Goal: Navigation & Orientation: Find specific page/section

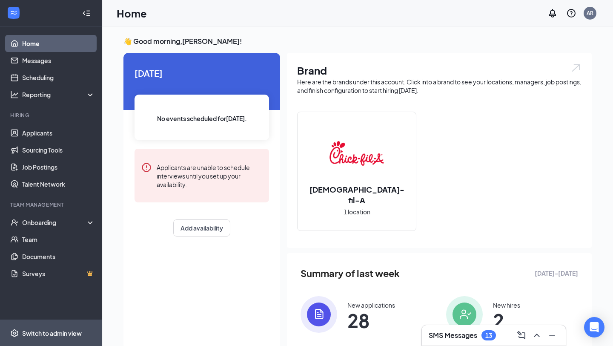
click at [74, 337] on div "Switch to admin view" at bounding box center [52, 333] width 60 height 9
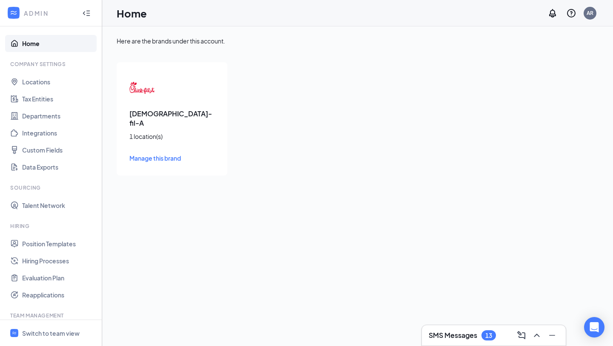
click at [150, 154] on span "Manage this brand" at bounding box center [156, 158] width 52 height 8
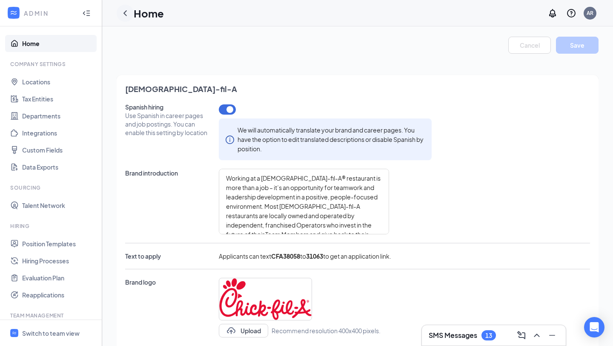
click at [129, 14] on icon "ChevronLeft" at bounding box center [125, 13] width 10 height 10
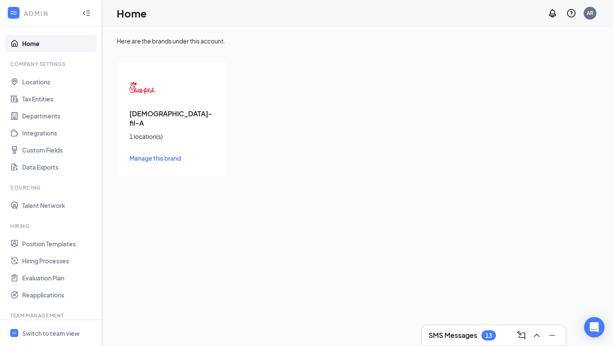
click at [185, 135] on div "Chick-fil-A 1 location(s) Manage this brand" at bounding box center [172, 118] width 111 height 113
click at [155, 82] on div "Chick-fil-A 1 location(s) Manage this brand" at bounding box center [172, 118] width 111 height 113
click at [155, 154] on span "Manage this brand" at bounding box center [156, 158] width 52 height 8
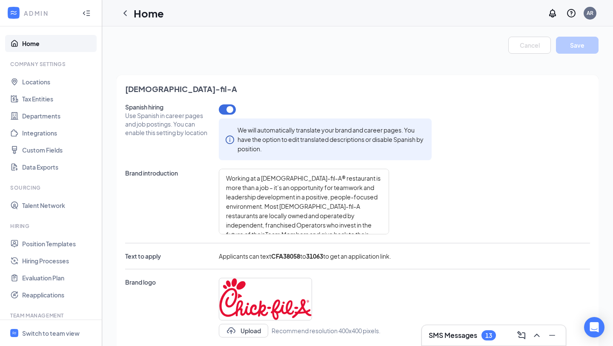
click at [90, 14] on div at bounding box center [86, 13] width 17 height 17
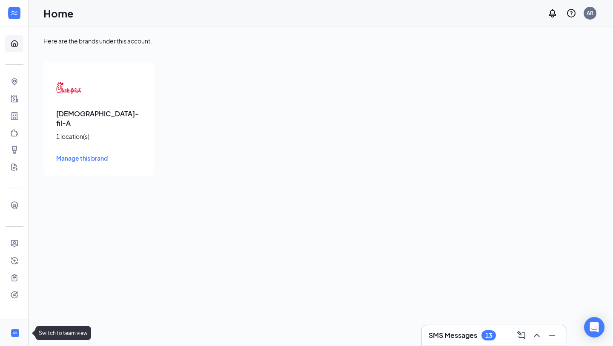
click at [14, 331] on icon "WorkstreamLogo" at bounding box center [15, 333] width 6 height 6
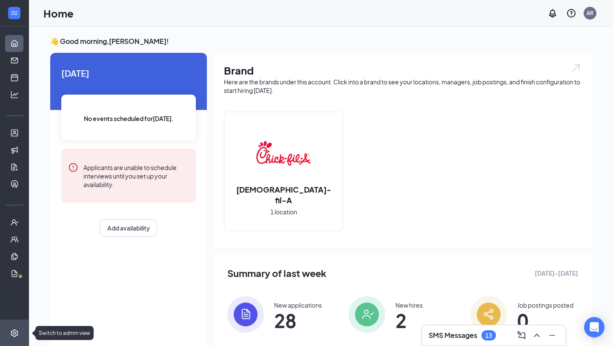
click at [17, 330] on icon "Settings" at bounding box center [14, 333] width 9 height 9
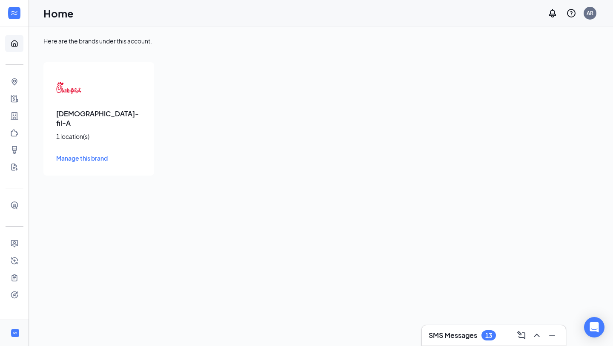
click at [68, 154] on span "Manage this brand" at bounding box center [82, 158] width 52 height 8
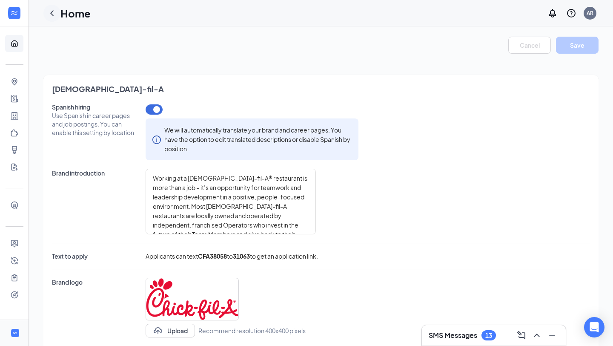
click at [54, 17] on icon "ChevronLeft" at bounding box center [52, 13] width 10 height 10
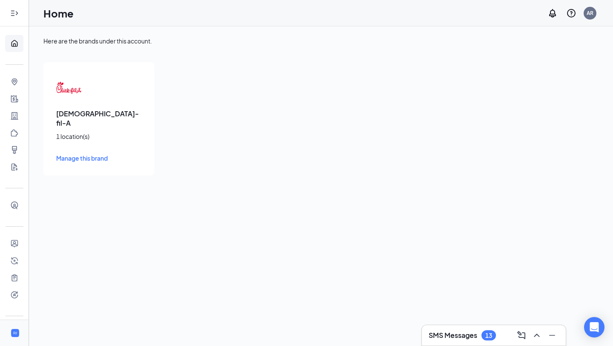
click at [10, 7] on div at bounding box center [14, 13] width 17 height 17
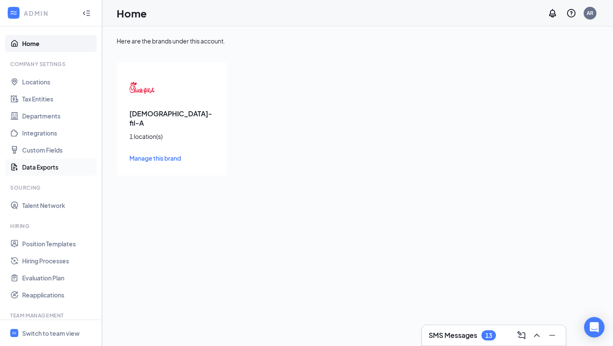
click at [43, 167] on link "Data Exports" at bounding box center [58, 166] width 73 height 17
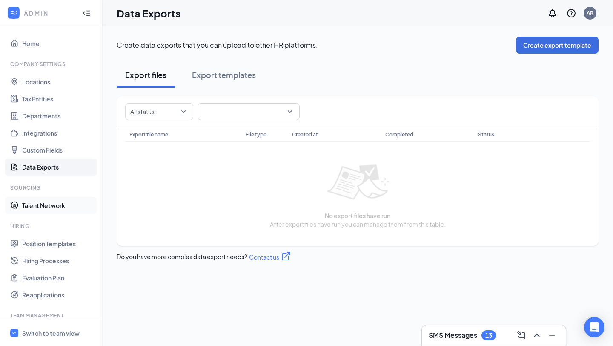
click at [36, 201] on link "Talent Network" at bounding box center [58, 205] width 73 height 17
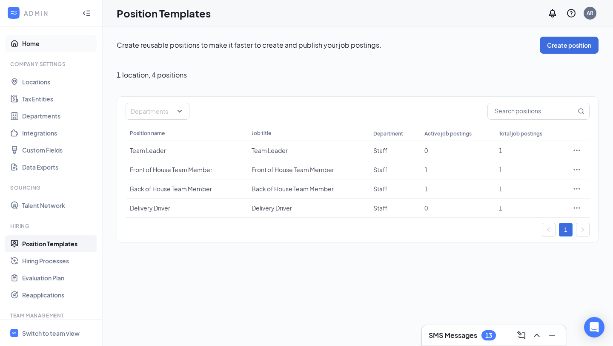
click at [27, 48] on link "Home" at bounding box center [58, 43] width 73 height 17
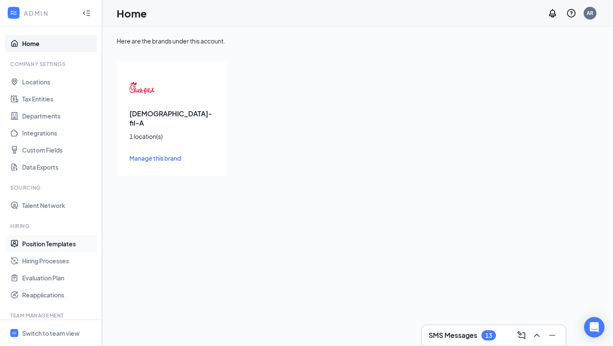
click at [55, 242] on link "Position Templates" at bounding box center [58, 243] width 73 height 17
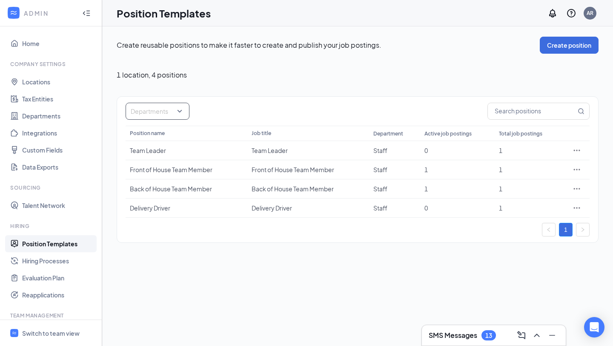
click at [165, 107] on div at bounding box center [153, 111] width 51 height 14
click at [410, 65] on div "Create reusable positions to make it faster to create and publish your job post…" at bounding box center [358, 140] width 482 height 206
click at [495, 112] on input "text" at bounding box center [532, 111] width 88 height 16
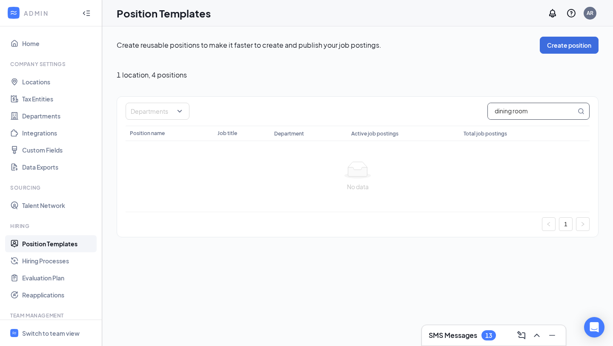
drag, startPoint x: 535, startPoint y: 108, endPoint x: 418, endPoint y: 104, distance: 117.2
click at [419, 105] on div "Departments dining room" at bounding box center [358, 111] width 464 height 17
type input "hospitality"
click at [581, 111] on icon "MagnifyingGlass" at bounding box center [581, 111] width 7 height 7
click at [169, 118] on div "Departments" at bounding box center [158, 111] width 64 height 17
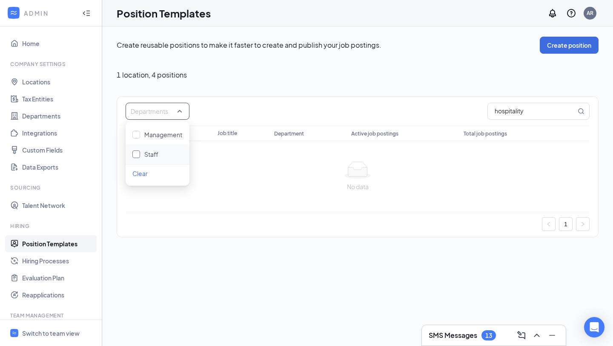
click at [140, 154] on div "Staff" at bounding box center [157, 154] width 50 height 9
click at [275, 165] on div at bounding box center [357, 169] width 451 height 17
click at [137, 110] on div at bounding box center [153, 111] width 51 height 14
click at [155, 131] on span "Management" at bounding box center [163, 135] width 38 height 8
click at [276, 166] on div at bounding box center [357, 169] width 451 height 17
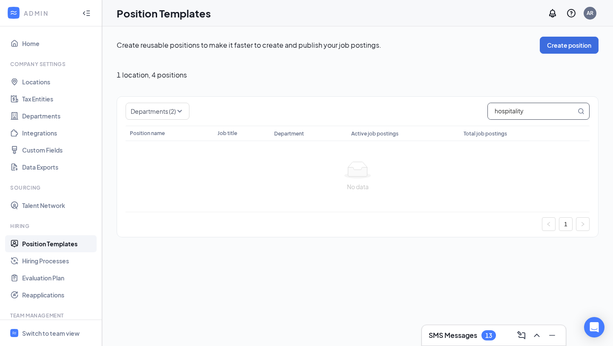
drag, startPoint x: 529, startPoint y: 113, endPoint x: 482, endPoint y: 108, distance: 47.1
click at [482, 109] on div "Departments (2) hospitality" at bounding box center [358, 111] width 464 height 17
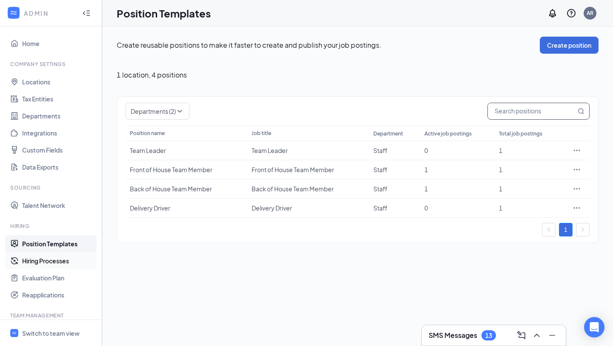
click at [22, 261] on link "Hiring Processes" at bounding box center [58, 260] width 73 height 17
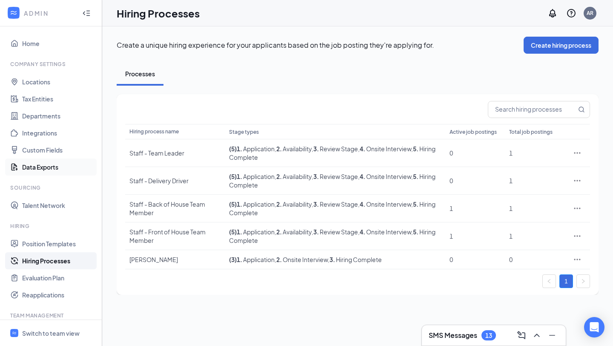
click at [40, 164] on link "Data Exports" at bounding box center [58, 166] width 73 height 17
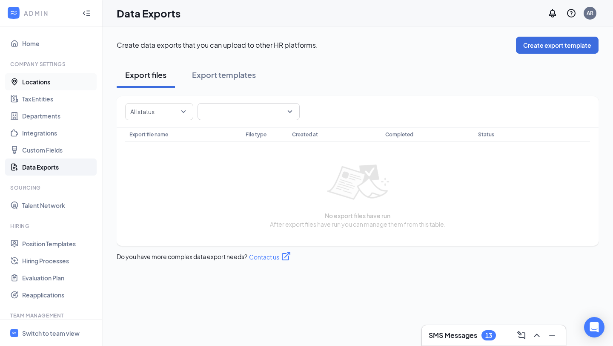
click at [26, 84] on link "Locations" at bounding box center [58, 81] width 73 height 17
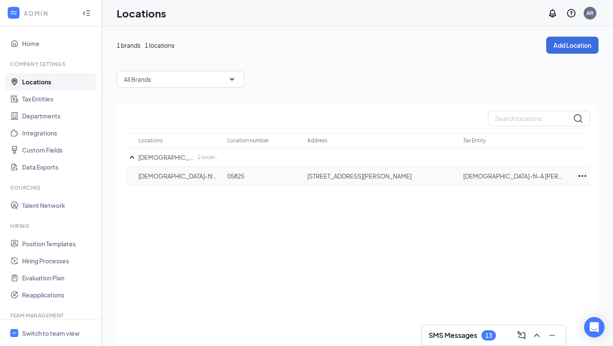
click at [157, 176] on p "[DEMOGRAPHIC_DATA]-fil-A [PERSON_NAME]" at bounding box center [178, 176] width 81 height 9
click at [44, 97] on link "Tax Entities" at bounding box center [58, 98] width 73 height 17
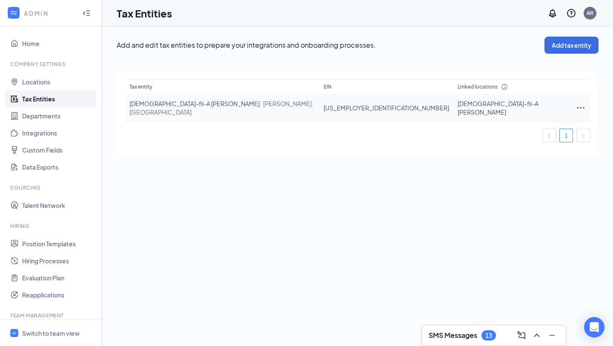
click at [151, 108] on td "Chick-fil-A Munford Munford, TN" at bounding box center [222, 108] width 194 height 28
click at [40, 118] on link "Departments" at bounding box center [58, 115] width 73 height 17
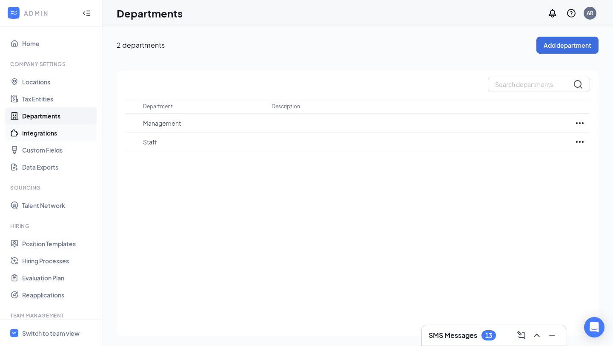
click at [23, 133] on link "Integrations" at bounding box center [58, 132] width 73 height 17
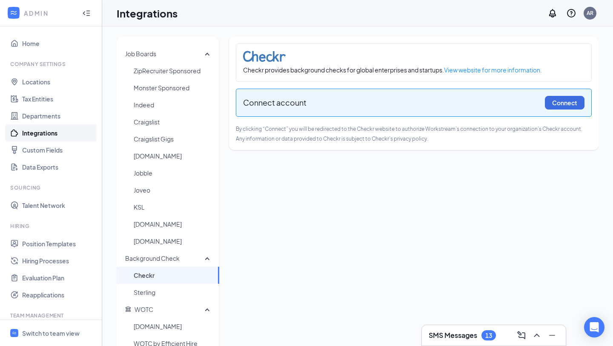
click at [38, 138] on link "Integrations" at bounding box center [58, 132] width 73 height 17
click at [40, 148] on link "Custom Fields" at bounding box center [58, 149] width 73 height 17
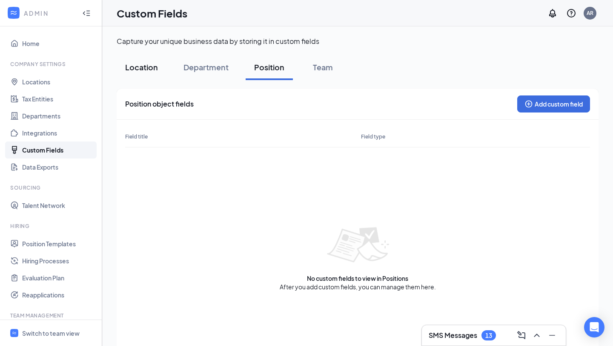
click at [140, 71] on div "Location" at bounding box center [141, 67] width 33 height 11
click at [54, 164] on link "Data Exports" at bounding box center [58, 166] width 73 height 17
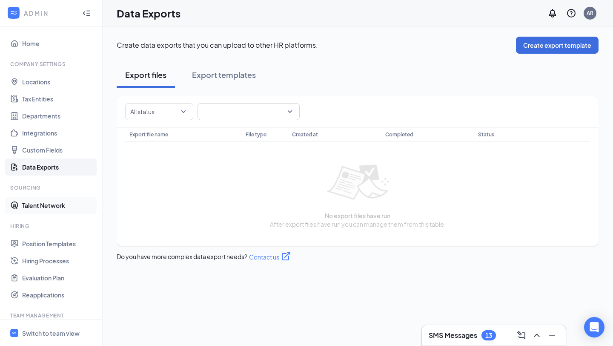
click at [22, 204] on link "Talent Network" at bounding box center [58, 205] width 73 height 17
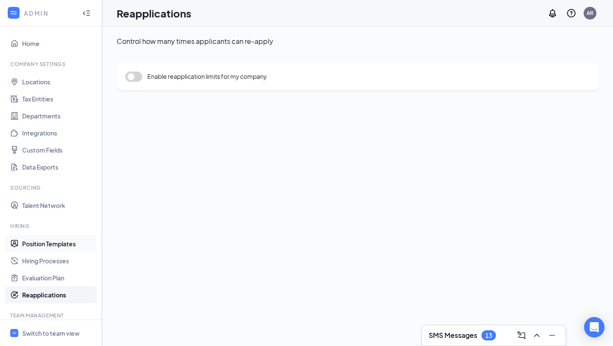
click at [34, 241] on link "Position Templates" at bounding box center [58, 243] width 73 height 17
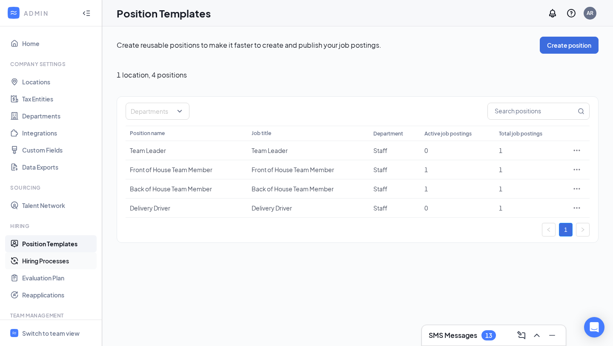
click at [57, 256] on link "Hiring Processes" at bounding box center [58, 260] width 73 height 17
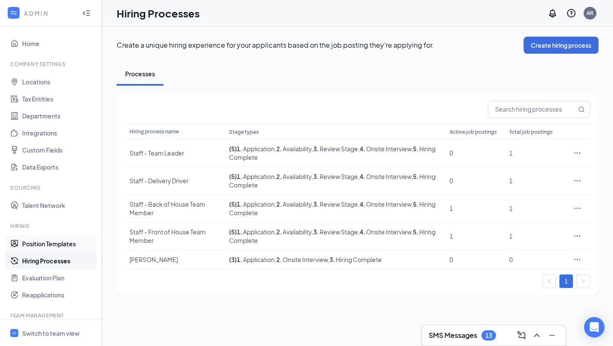
click at [43, 242] on link "Position Templates" at bounding box center [58, 243] width 73 height 17
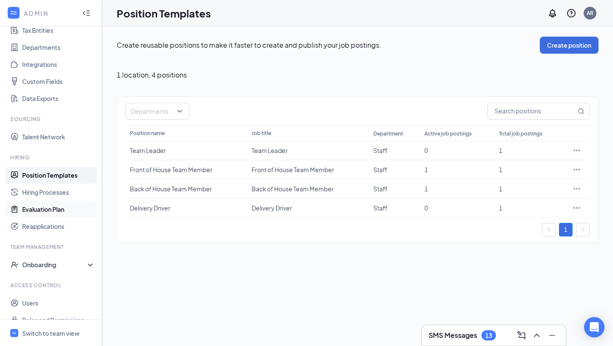
scroll to position [81, 0]
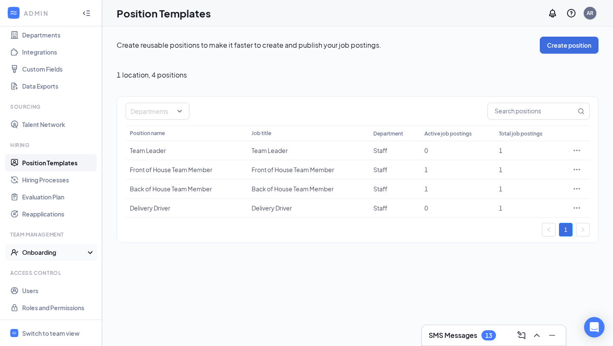
click at [46, 250] on div "Onboarding" at bounding box center [55, 252] width 66 height 9
click at [24, 303] on link "Users" at bounding box center [58, 307] width 73 height 17
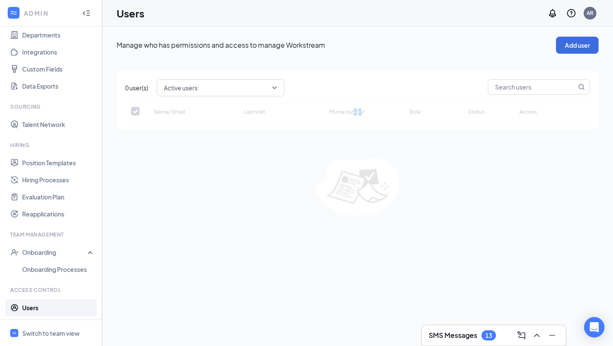
checkbox input "false"
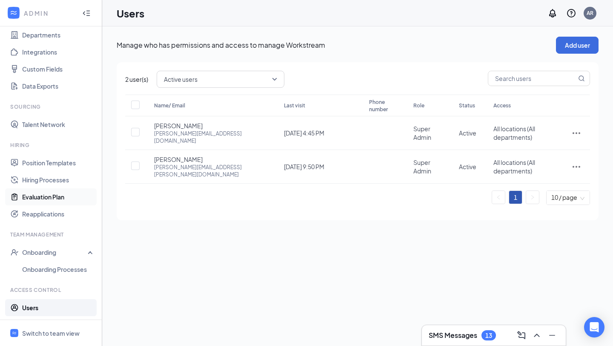
click at [22, 197] on link "Evaluation Plan" at bounding box center [58, 196] width 73 height 17
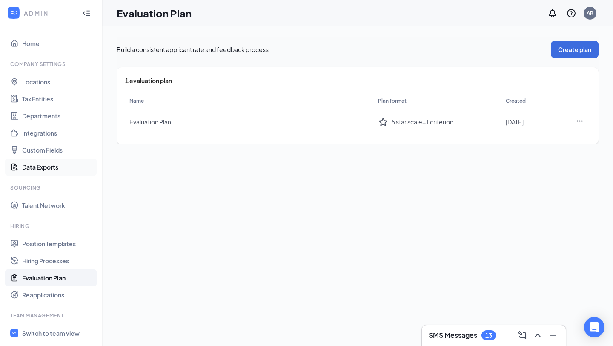
click at [26, 169] on link "Data Exports" at bounding box center [58, 166] width 73 height 17
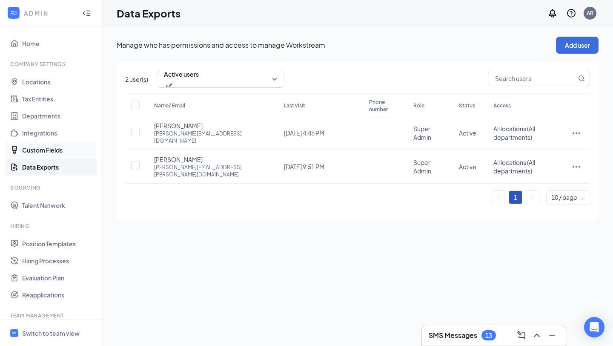
click at [29, 149] on link "Custom Fields" at bounding box center [58, 149] width 73 height 17
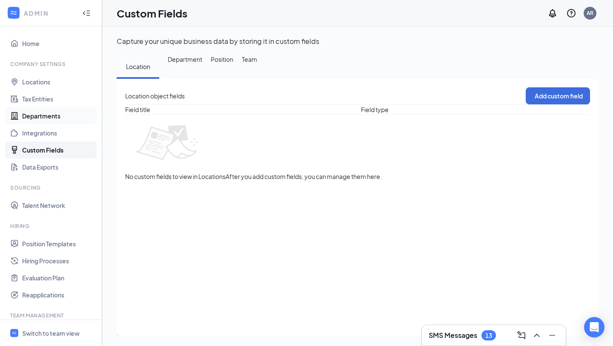
click at [40, 123] on link "Departments" at bounding box center [58, 115] width 73 height 17
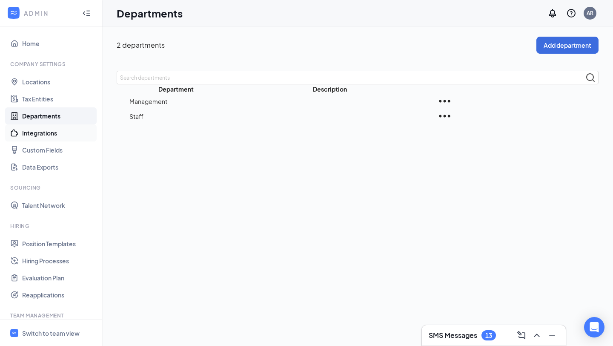
click at [38, 127] on link "Integrations" at bounding box center [58, 132] width 73 height 17
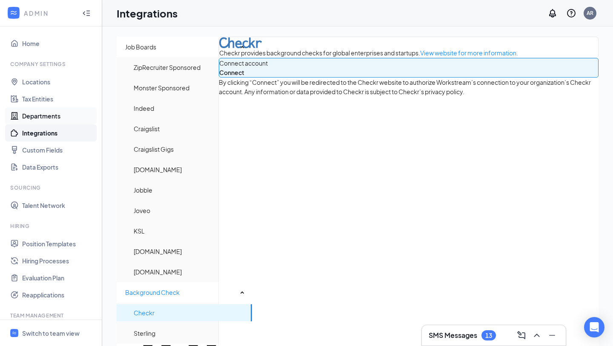
click at [49, 111] on link "Departments" at bounding box center [58, 115] width 73 height 17
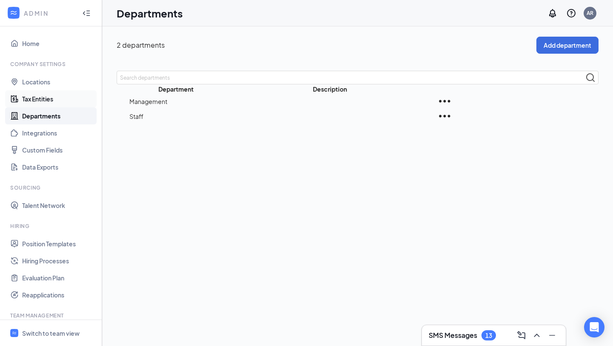
click at [39, 101] on link "Tax Entities" at bounding box center [58, 98] width 73 height 17
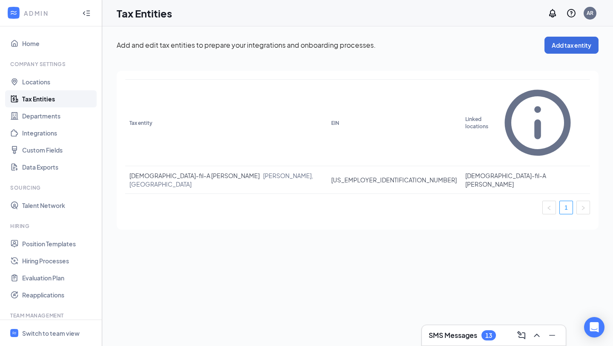
click at [87, 16] on icon "Collapse" at bounding box center [86, 13] width 9 height 9
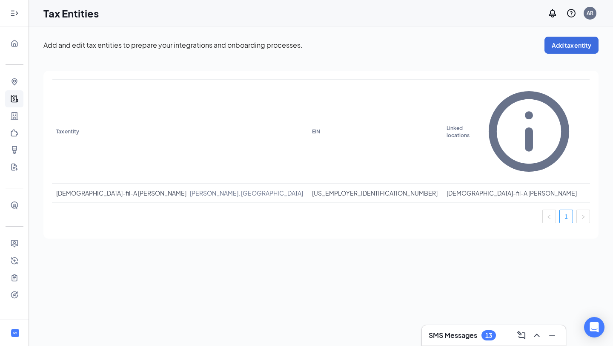
click at [13, 17] on icon "Expand" at bounding box center [14, 13] width 9 height 9
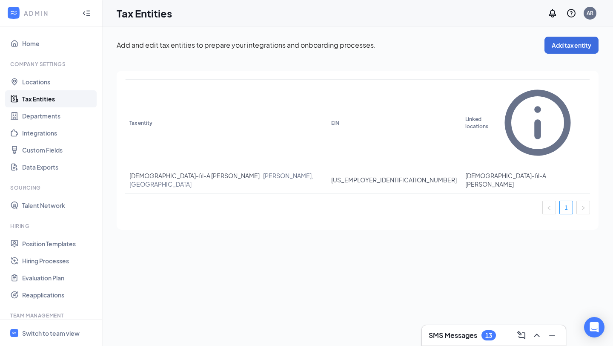
click at [39, 233] on li "Hiring Position Templates Hiring Processes Evaluation Plan Reapplications" at bounding box center [51, 262] width 102 height 81
click at [37, 239] on link "Position Templates" at bounding box center [58, 243] width 73 height 17
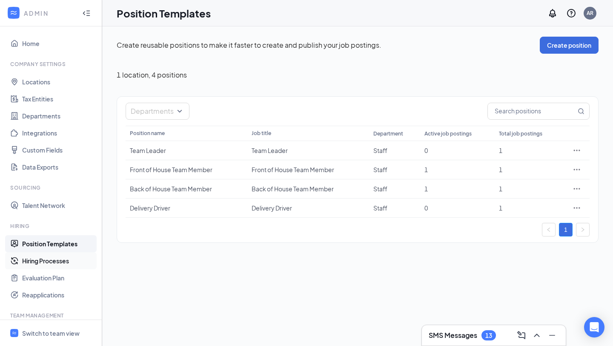
click at [42, 259] on link "Hiring Processes" at bounding box center [58, 260] width 73 height 17
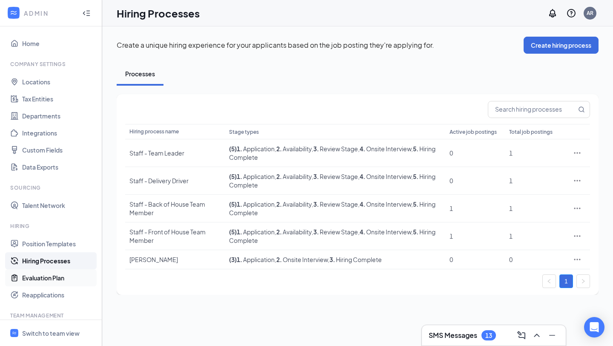
click at [28, 273] on link "Evaluation Plan" at bounding box center [58, 277] width 73 height 17
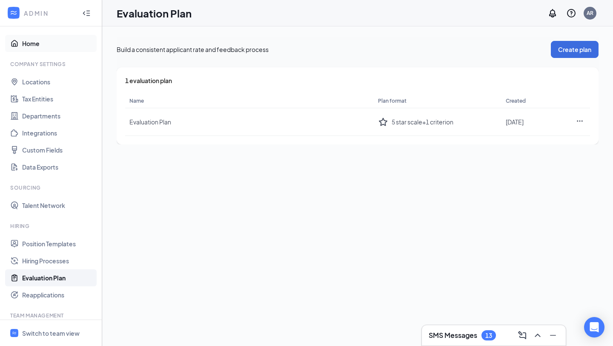
click at [24, 45] on link "Home" at bounding box center [58, 43] width 73 height 17
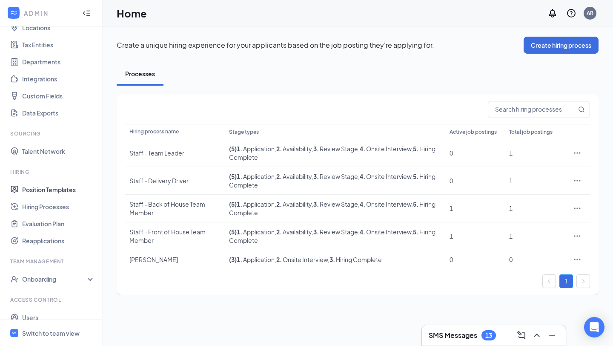
scroll to position [81, 0]
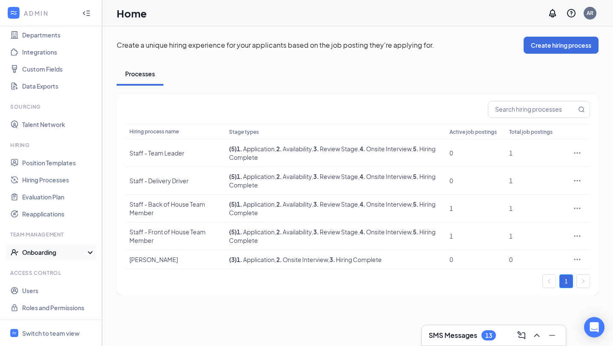
click at [33, 257] on div "Onboarding" at bounding box center [51, 252] width 102 height 17
click at [43, 198] on link "Evaluation Plan" at bounding box center [58, 196] width 73 height 17
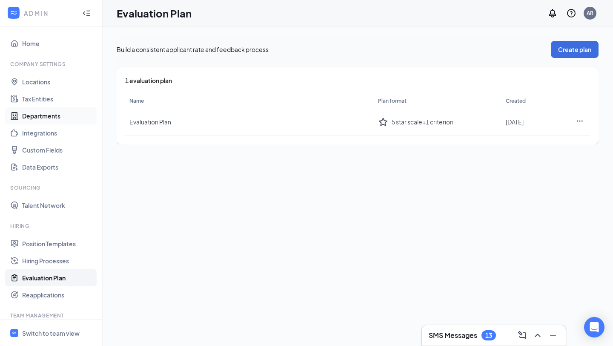
click at [47, 114] on link "Departments" at bounding box center [58, 115] width 73 height 17
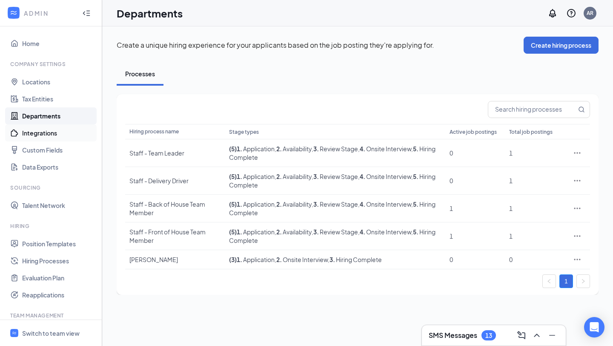
click at [44, 133] on link "Integrations" at bounding box center [58, 132] width 73 height 17
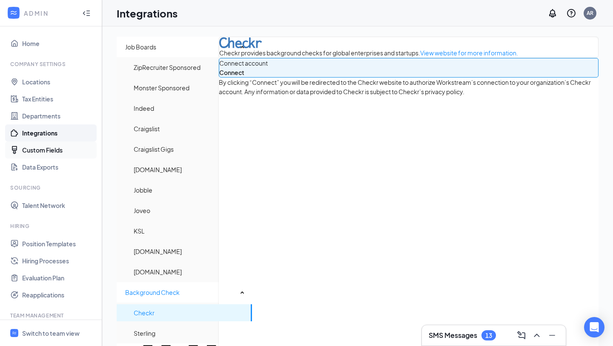
click at [38, 150] on link "Custom Fields" at bounding box center [58, 149] width 73 height 17
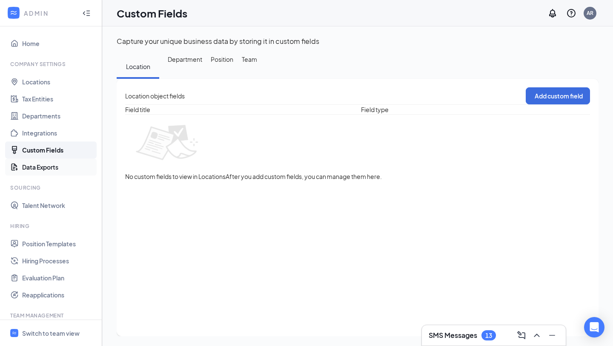
click at [32, 166] on link "Data Exports" at bounding box center [58, 166] width 73 height 17
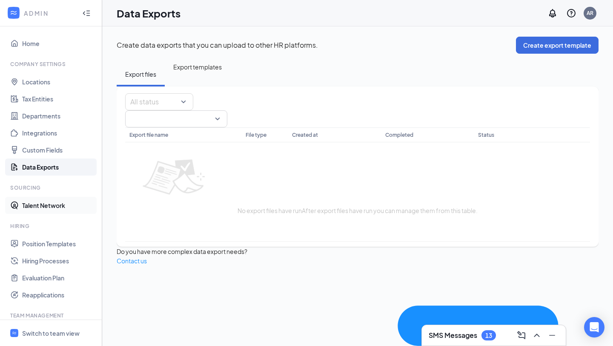
click at [22, 204] on link "Talent Network" at bounding box center [58, 205] width 73 height 17
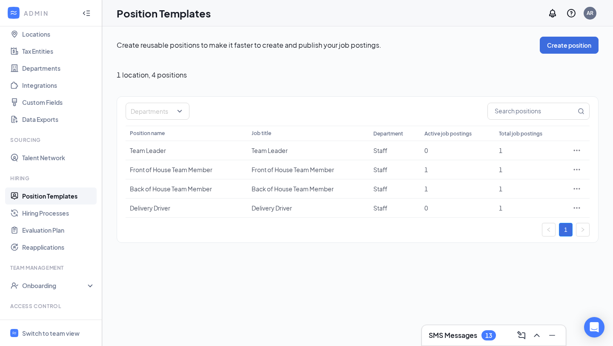
scroll to position [49, 0]
click at [60, 207] on link "Hiring Processes" at bounding box center [58, 211] width 73 height 17
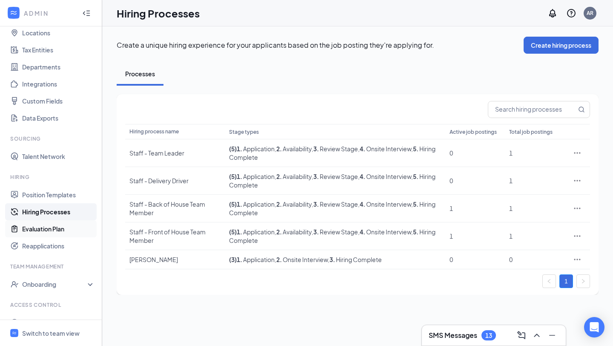
click at [35, 230] on link "Evaluation Plan" at bounding box center [58, 228] width 73 height 17
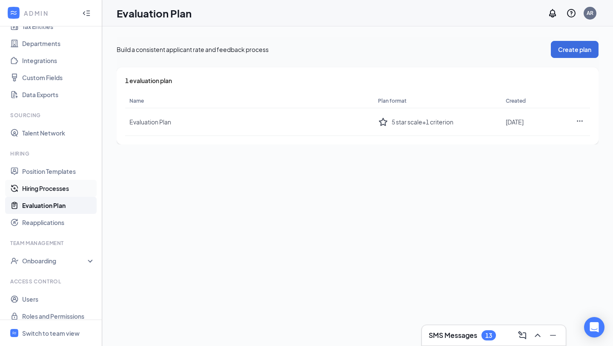
scroll to position [81, 0]
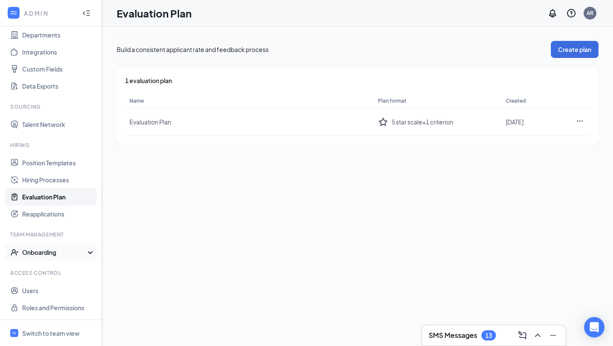
click at [40, 250] on div "Onboarding" at bounding box center [55, 252] width 66 height 9
click at [27, 326] on span "Switch to team view" at bounding box center [58, 333] width 73 height 26
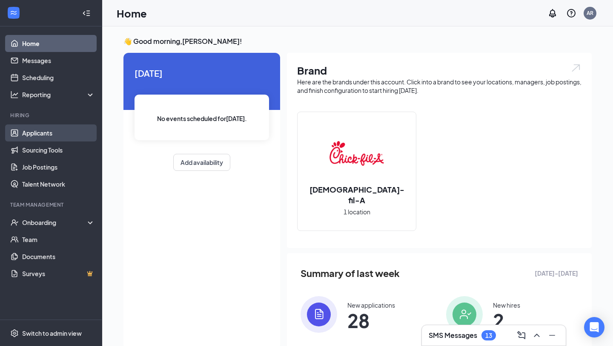
click at [23, 138] on link "Applicants" at bounding box center [58, 132] width 73 height 17
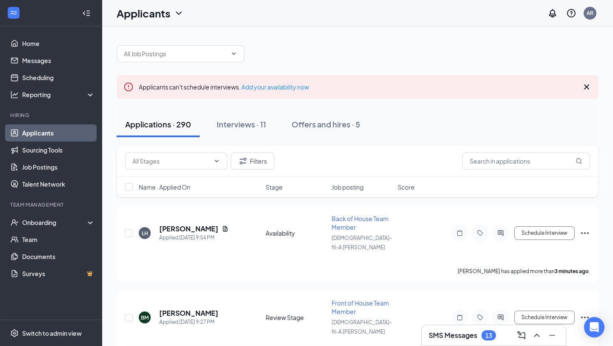
click at [587, 83] on icon "Cross" at bounding box center [587, 87] width 10 height 10
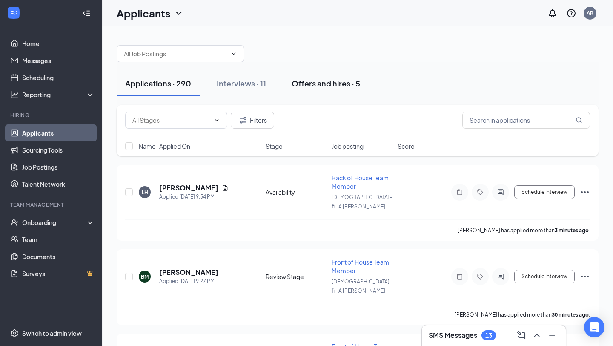
click at [310, 83] on div "Offers and hires · 5" at bounding box center [326, 83] width 69 height 11
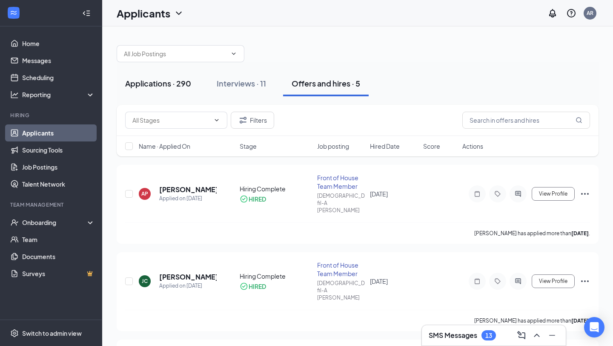
click at [146, 81] on div "Applications · 290" at bounding box center [158, 83] width 66 height 11
